Goal: Use online tool/utility: Use online tool/utility

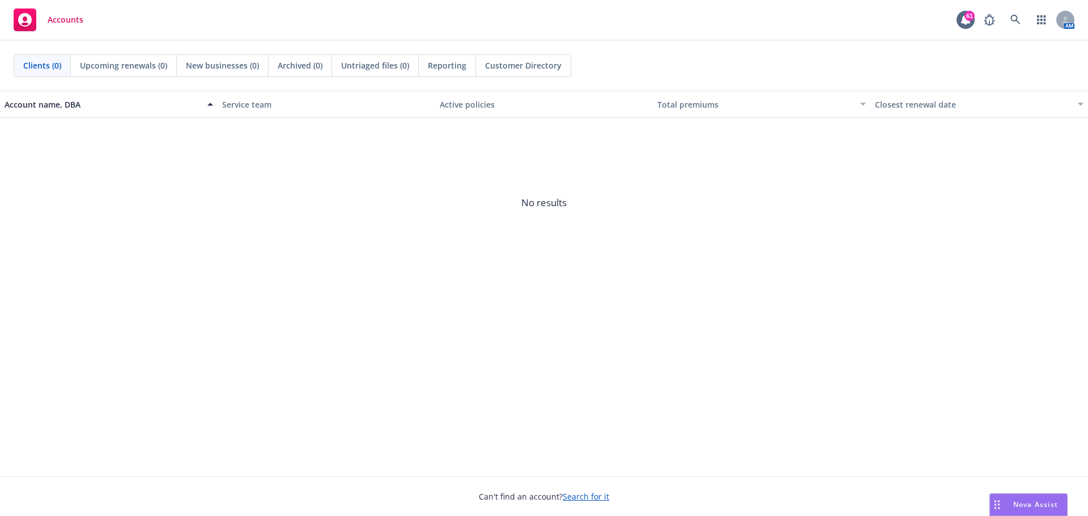
click at [1035, 498] on div "Nova Assist" at bounding box center [1028, 505] width 77 height 22
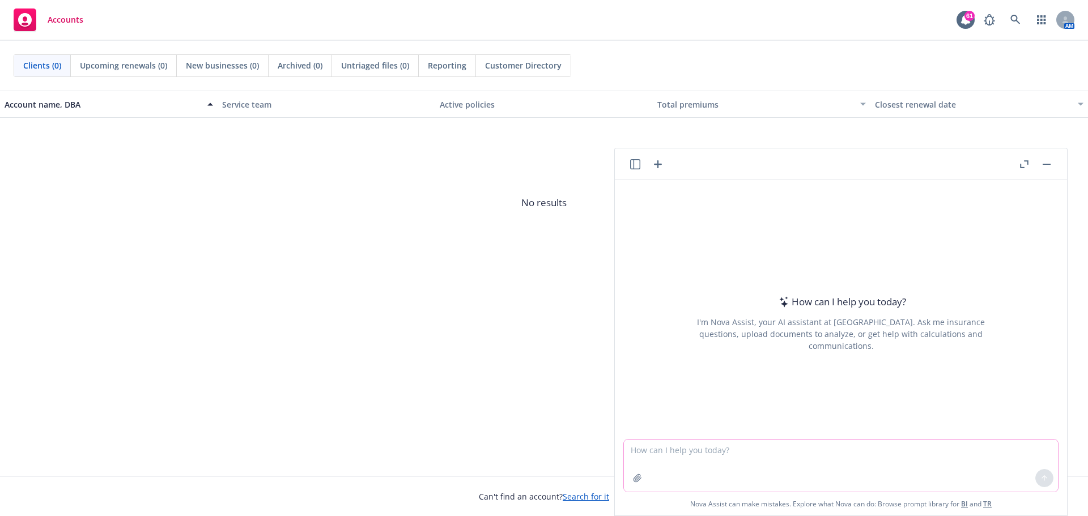
click at [808, 467] on textarea at bounding box center [841, 466] width 434 height 52
type textarea "please edit email below"
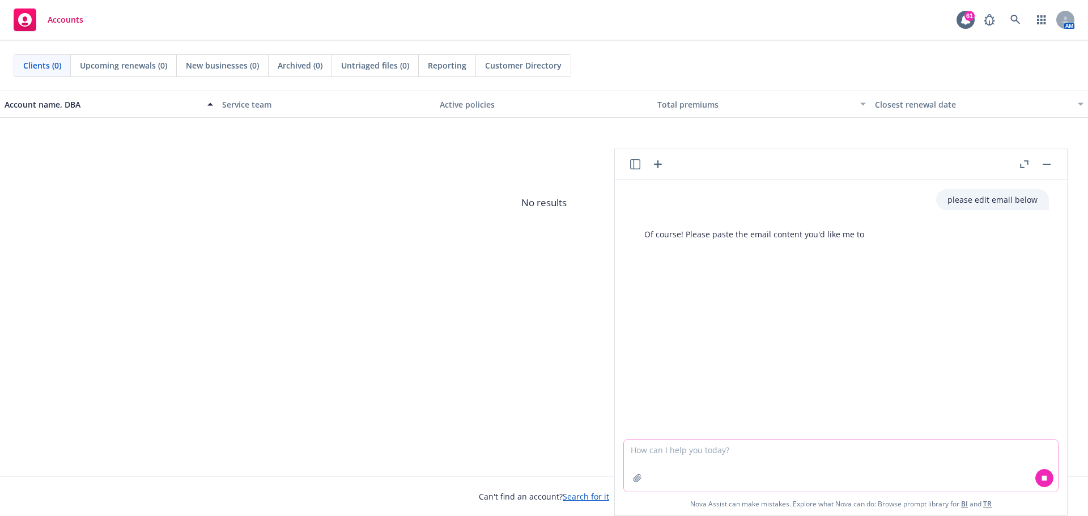
paste textarea "Are you available tomorrow for a brief discussion on Mercury just the two of us…"
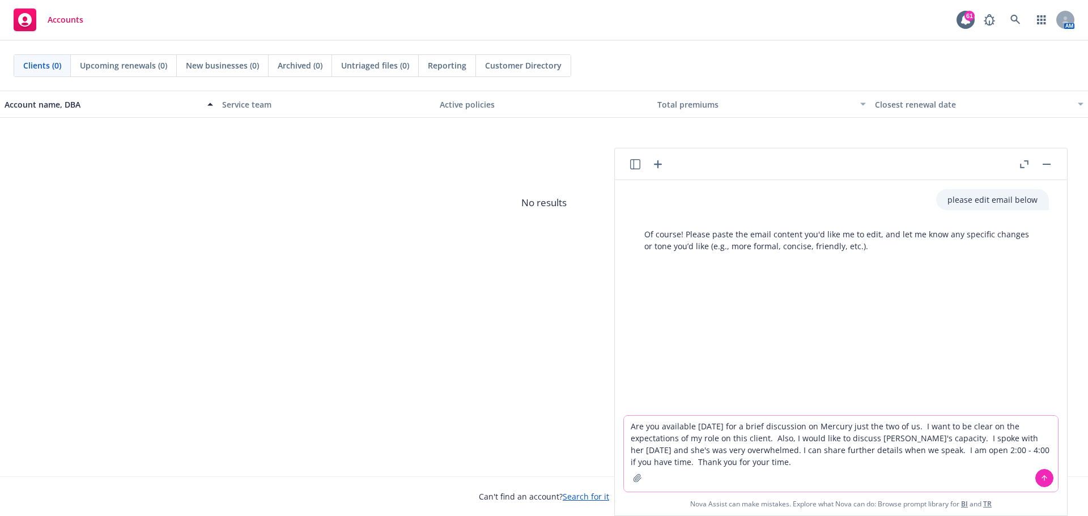
type textarea "Are you available tomorrow for a brief discussion on Mercury just the two of us…"
click at [1036, 480] on button at bounding box center [1045, 478] width 18 height 18
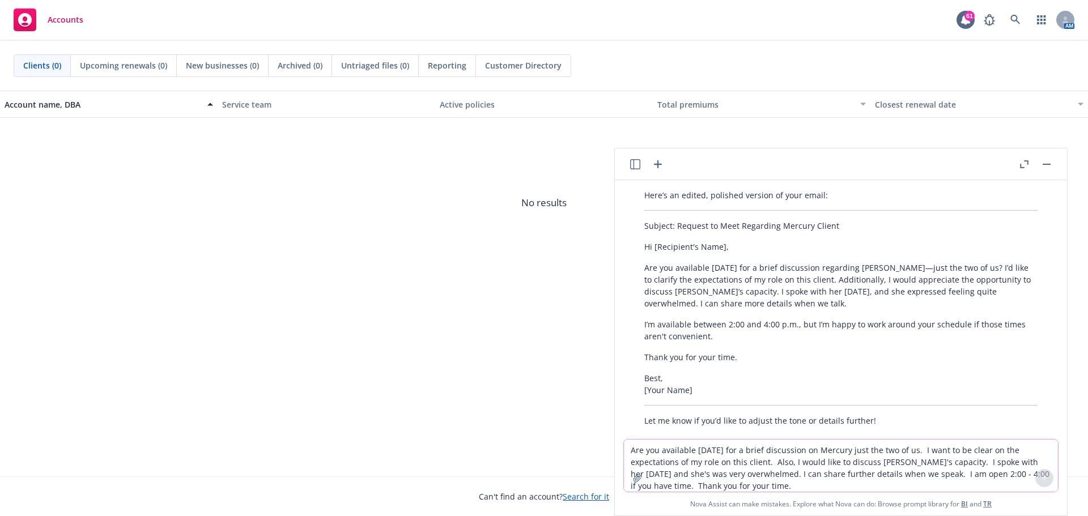
scroll to position [175, 0]
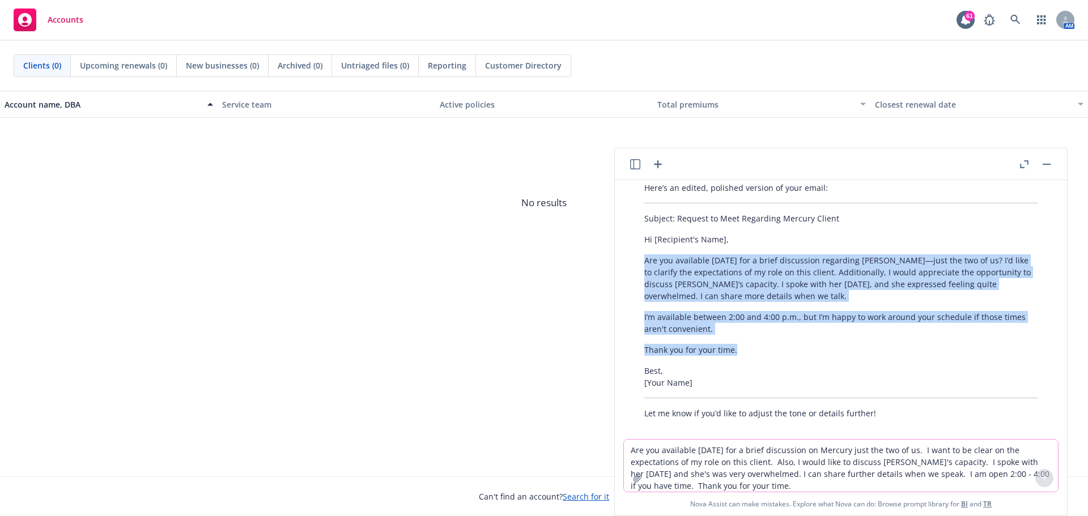
drag, startPoint x: 645, startPoint y: 244, endPoint x: 716, endPoint y: 277, distance: 78.6
click at [745, 335] on div "Here’s an edited, polished version of your email: Subject: Request to Meet Rega…" at bounding box center [841, 300] width 416 height 247
copy div "Are you available tomorrow for a brief discussion regarding Mercury—just the tw…"
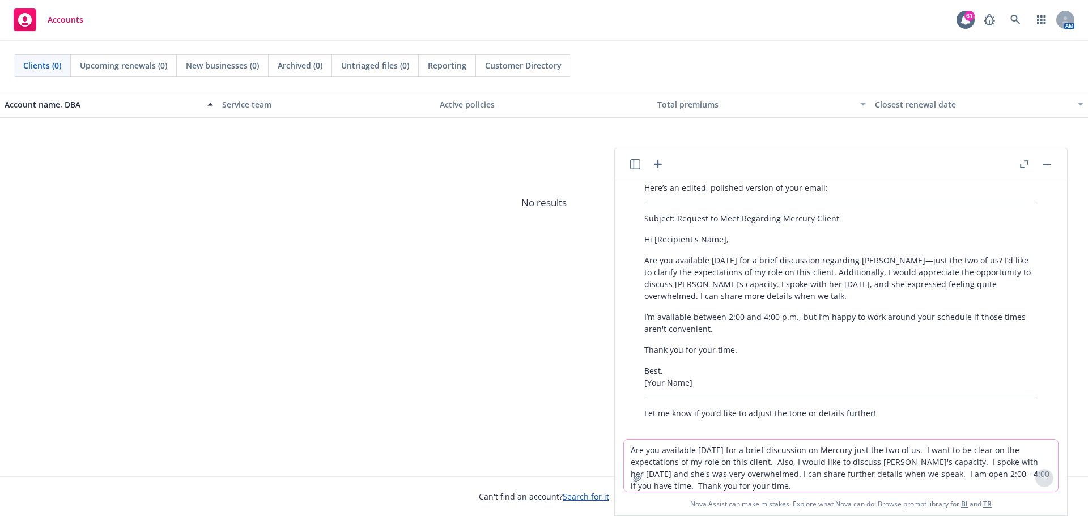
click at [750, 464] on textarea "Are you available tomorrow for a brief discussion on Mercury just the two of us…" at bounding box center [841, 466] width 434 height 52
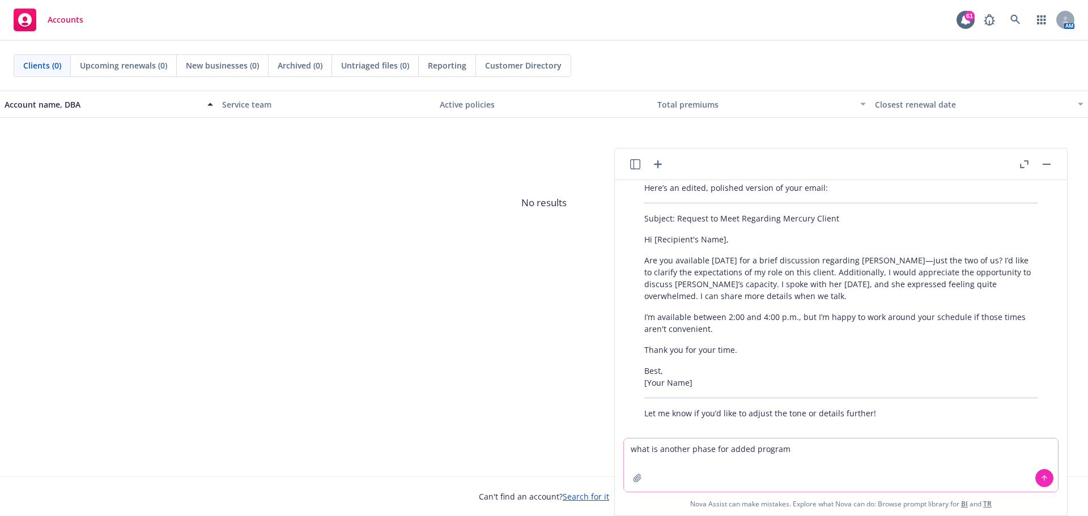
type textarea "what is another phase for added program"
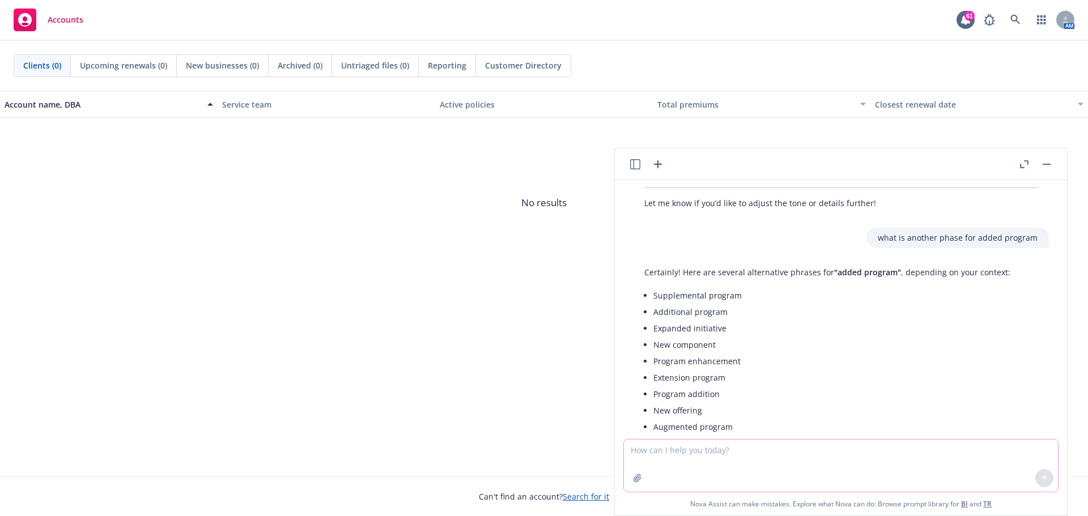
scroll to position [406, 0]
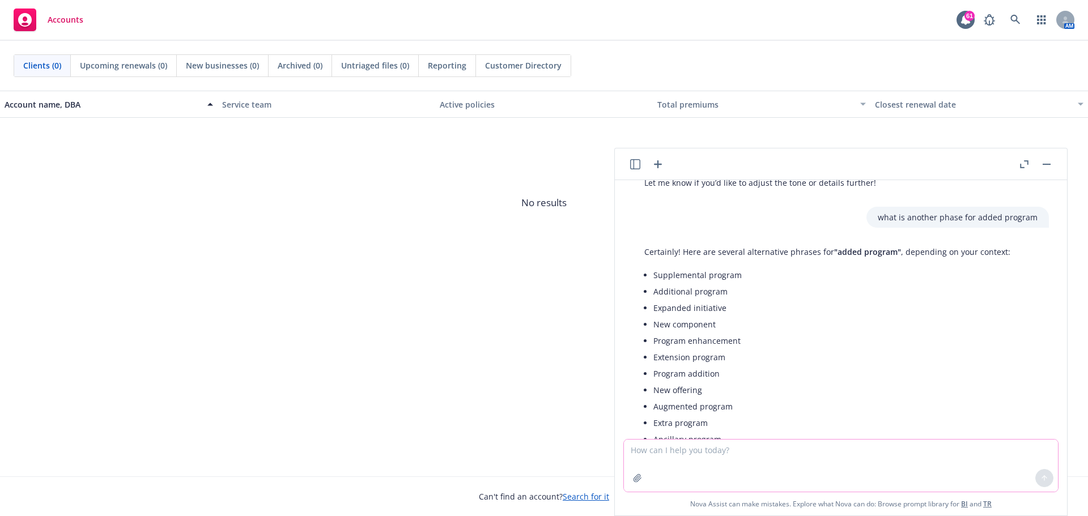
click at [782, 452] on textarea at bounding box center [841, 466] width 434 height 52
type textarea "P"
type textarea "Please provide a paragraph on a fertility benefit project"
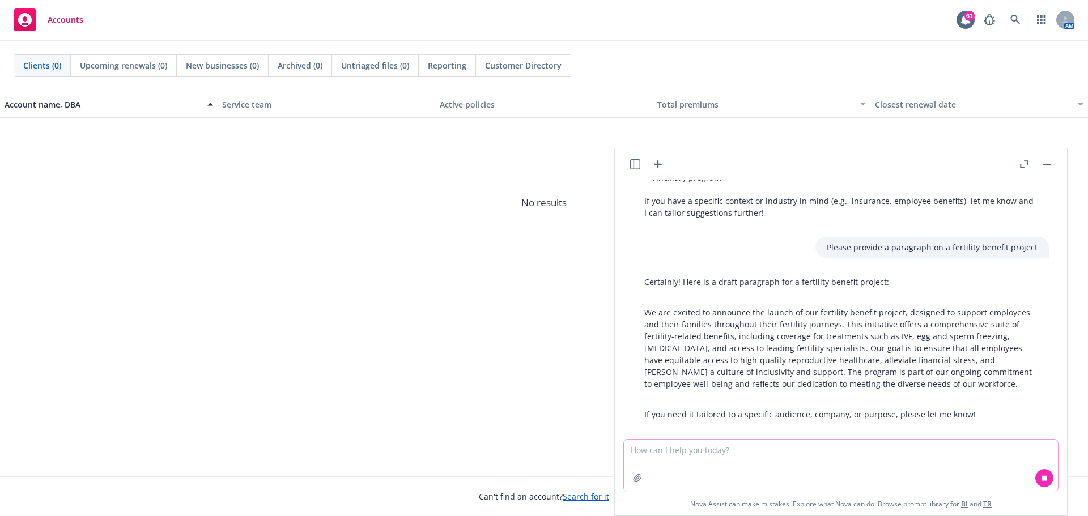
scroll to position [669, 0]
